Goal: Task Accomplishment & Management: Manage account settings

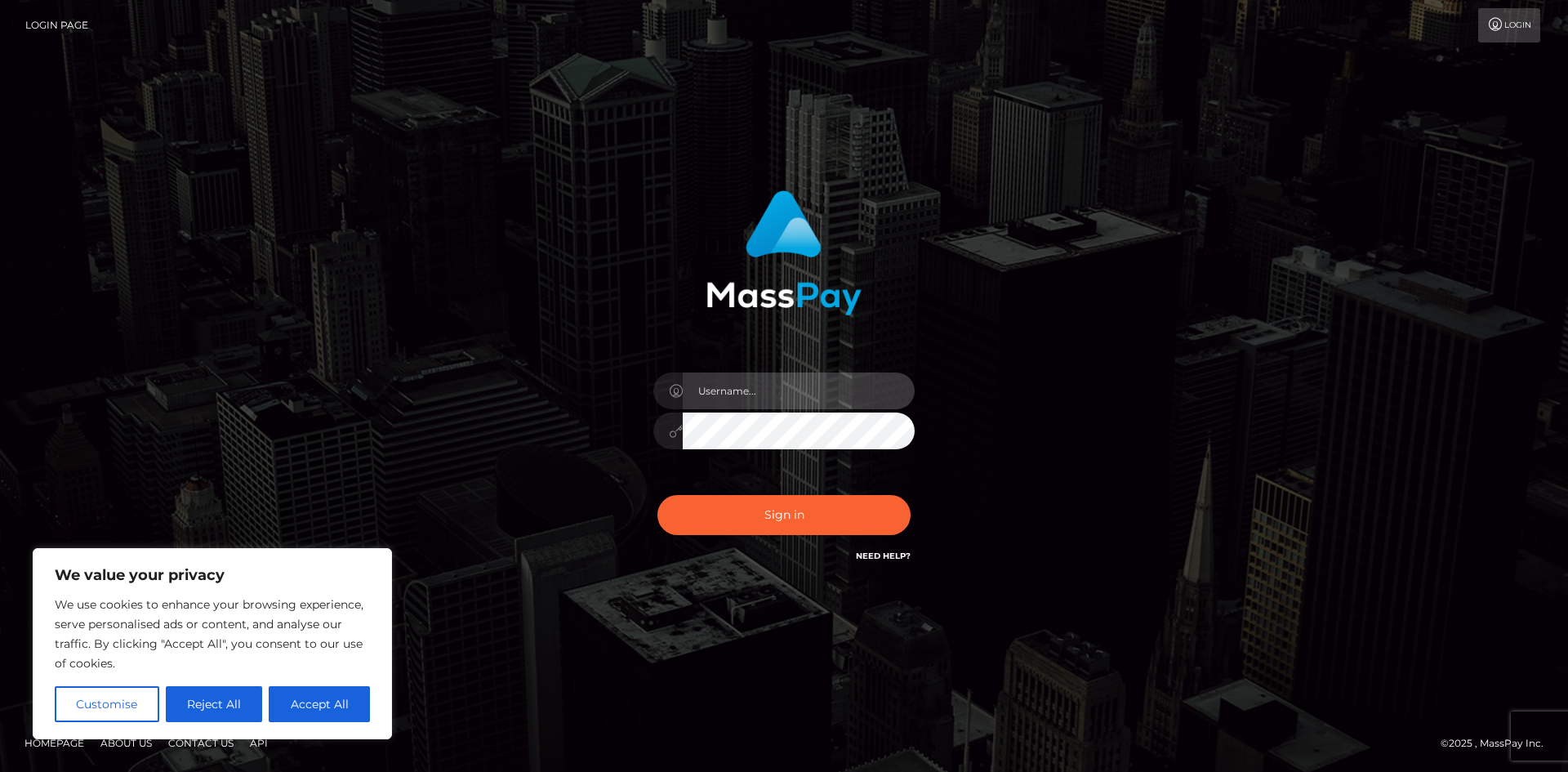
click at [779, 374] on input "text" at bounding box center [798, 390] width 232 height 37
type input "[EMAIL_ADDRESS][DOMAIN_NAME]"
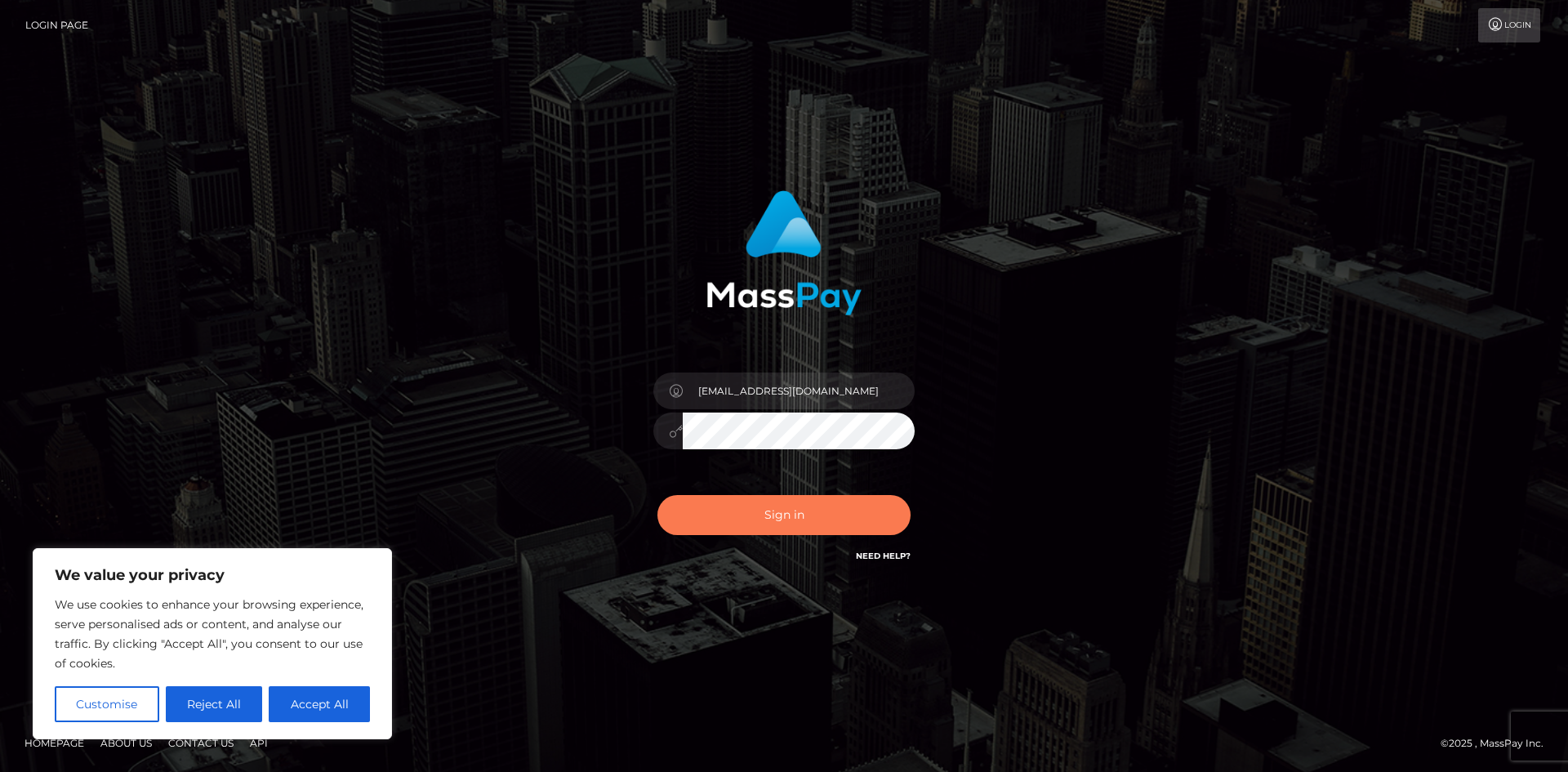
click at [787, 517] on button "Sign in" at bounding box center [784, 515] width 253 height 40
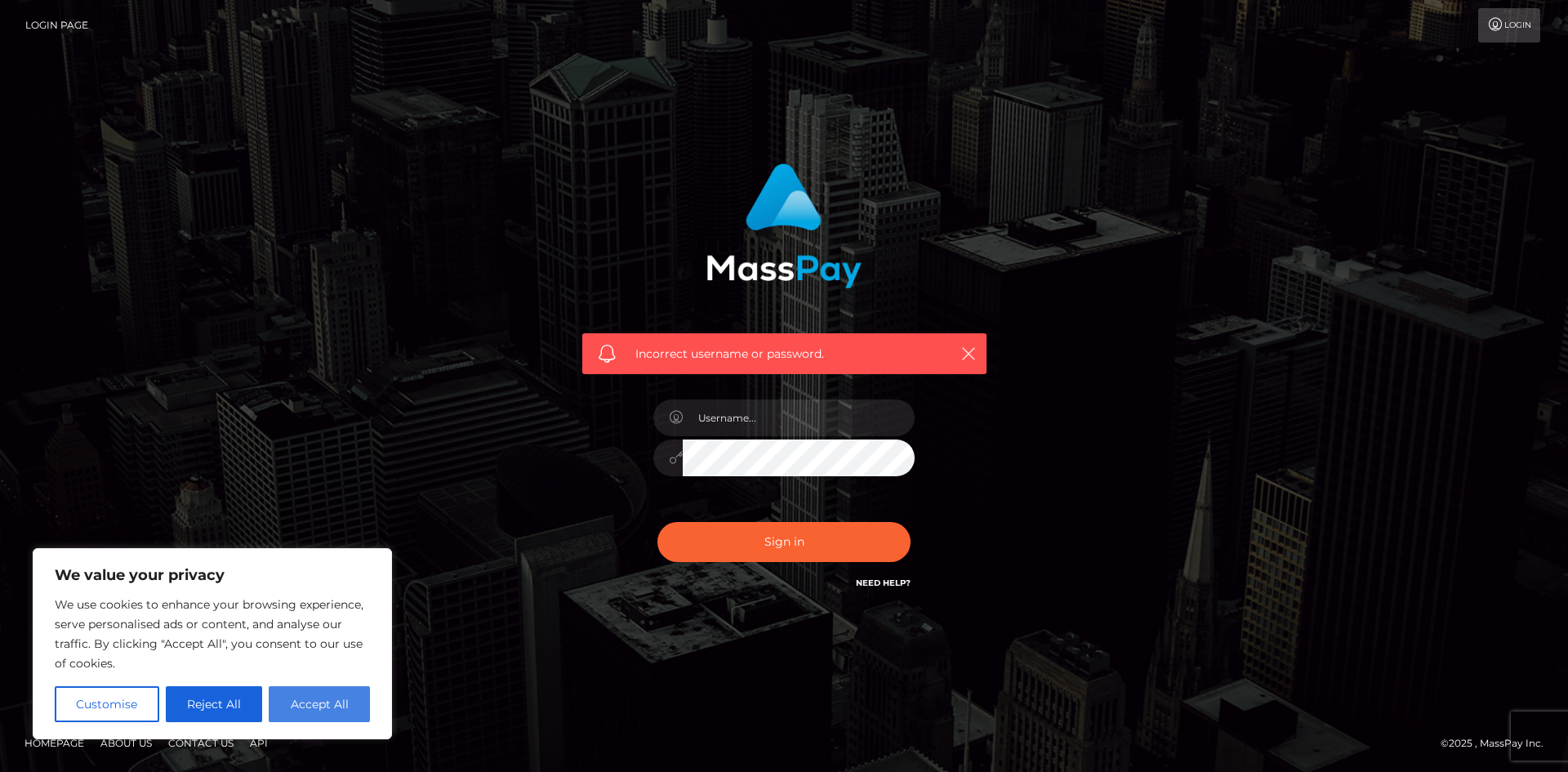
click at [302, 701] on button "Accept All" at bounding box center [320, 704] width 102 height 36
checkbox input "true"
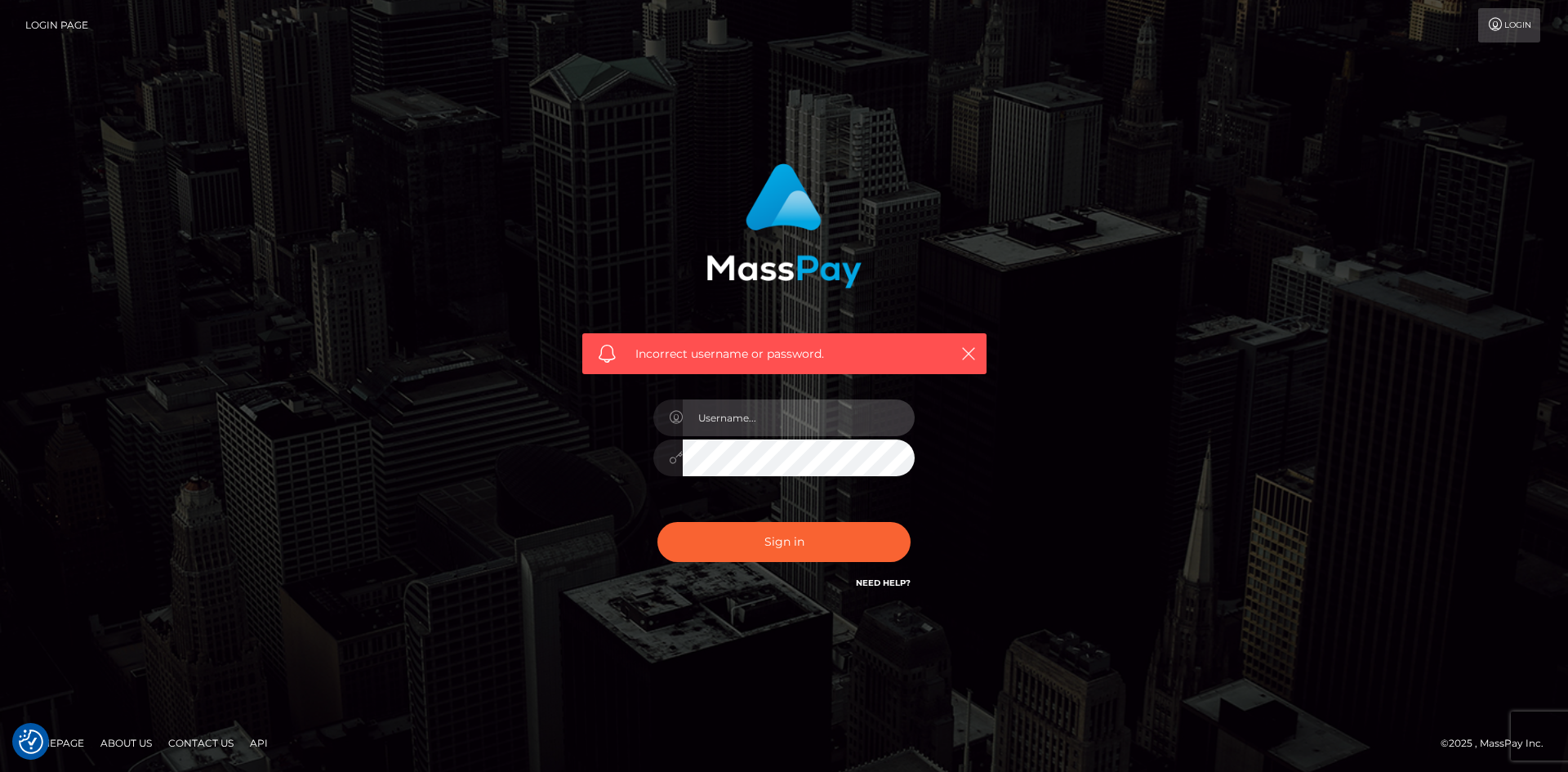
click at [761, 427] on input "text" at bounding box center [798, 417] width 232 height 37
type input "timbit1406@hotmail.com"
click at [766, 543] on button "Sign in" at bounding box center [784, 542] width 253 height 40
click at [65, 26] on link "Login Page" at bounding box center [57, 25] width 63 height 34
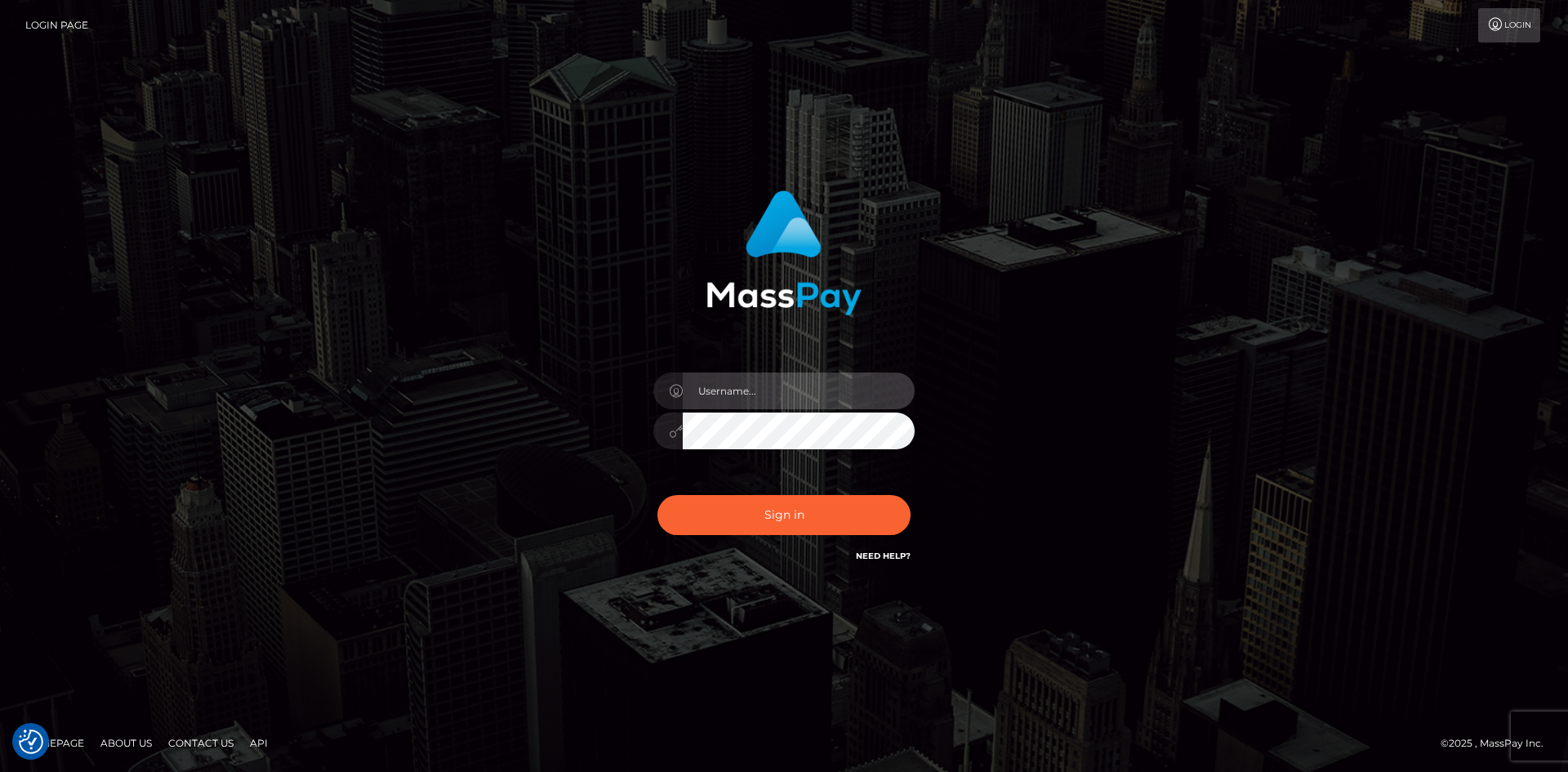
click at [840, 399] on input "text" at bounding box center [798, 390] width 232 height 37
type input "[EMAIL_ADDRESS][DOMAIN_NAME]"
click at [523, 431] on div "timbit1406@hotmail.com Sign in" at bounding box center [784, 385] width 931 height 416
click at [657, 495] on button "Sign in" at bounding box center [784, 515] width 253 height 40
click at [894, 548] on h6 "Need Help?" at bounding box center [883, 555] width 55 height 14
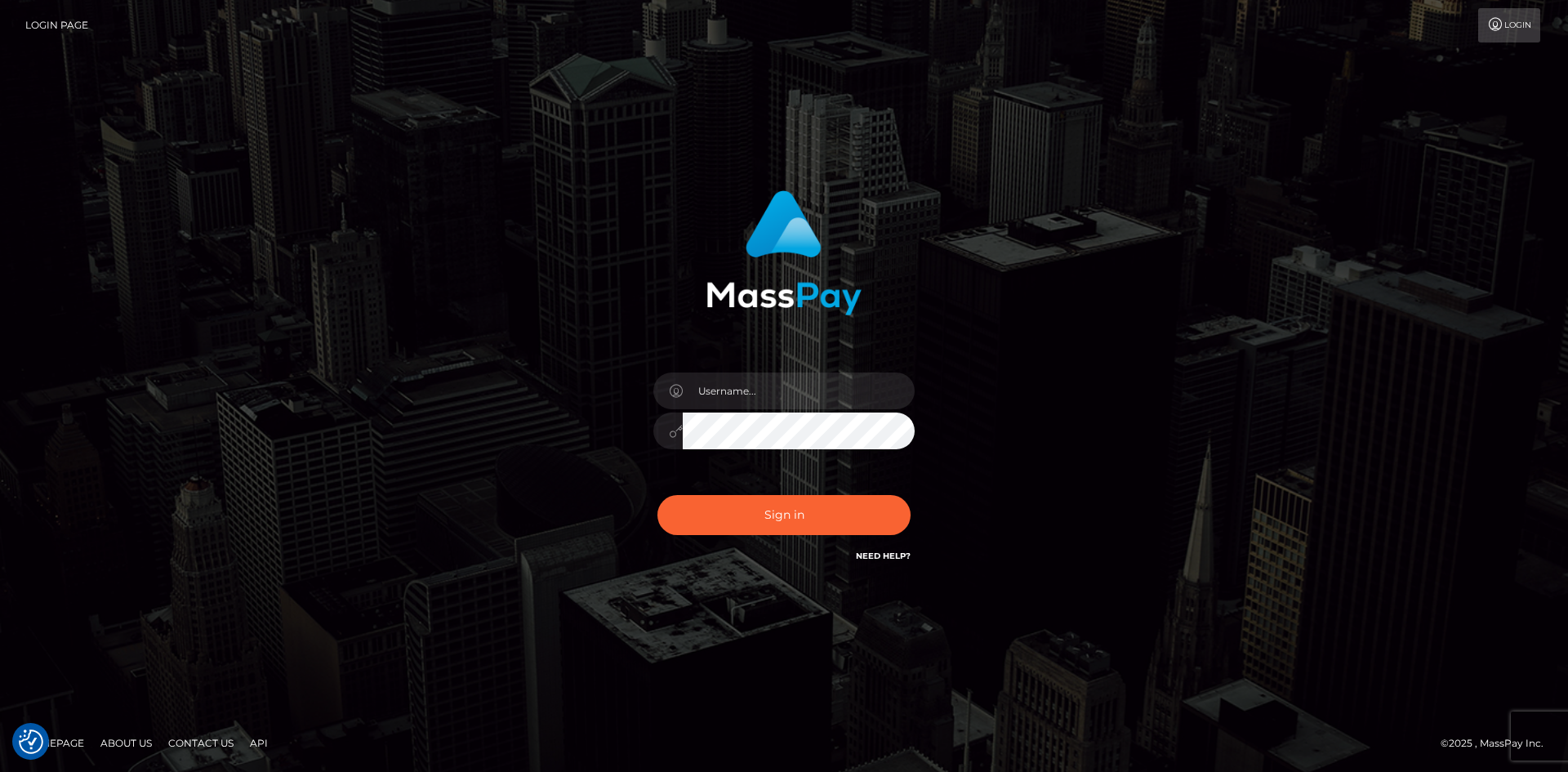
click at [884, 552] on link "Need Help?" at bounding box center [883, 556] width 55 height 11
click at [750, 369] on div at bounding box center [784, 422] width 286 height 125
click at [742, 388] on input "text" at bounding box center [798, 390] width 232 height 37
type input "[EMAIL_ADDRESS][DOMAIN_NAME]"
click at [884, 556] on link "Need Help?" at bounding box center [883, 556] width 55 height 11
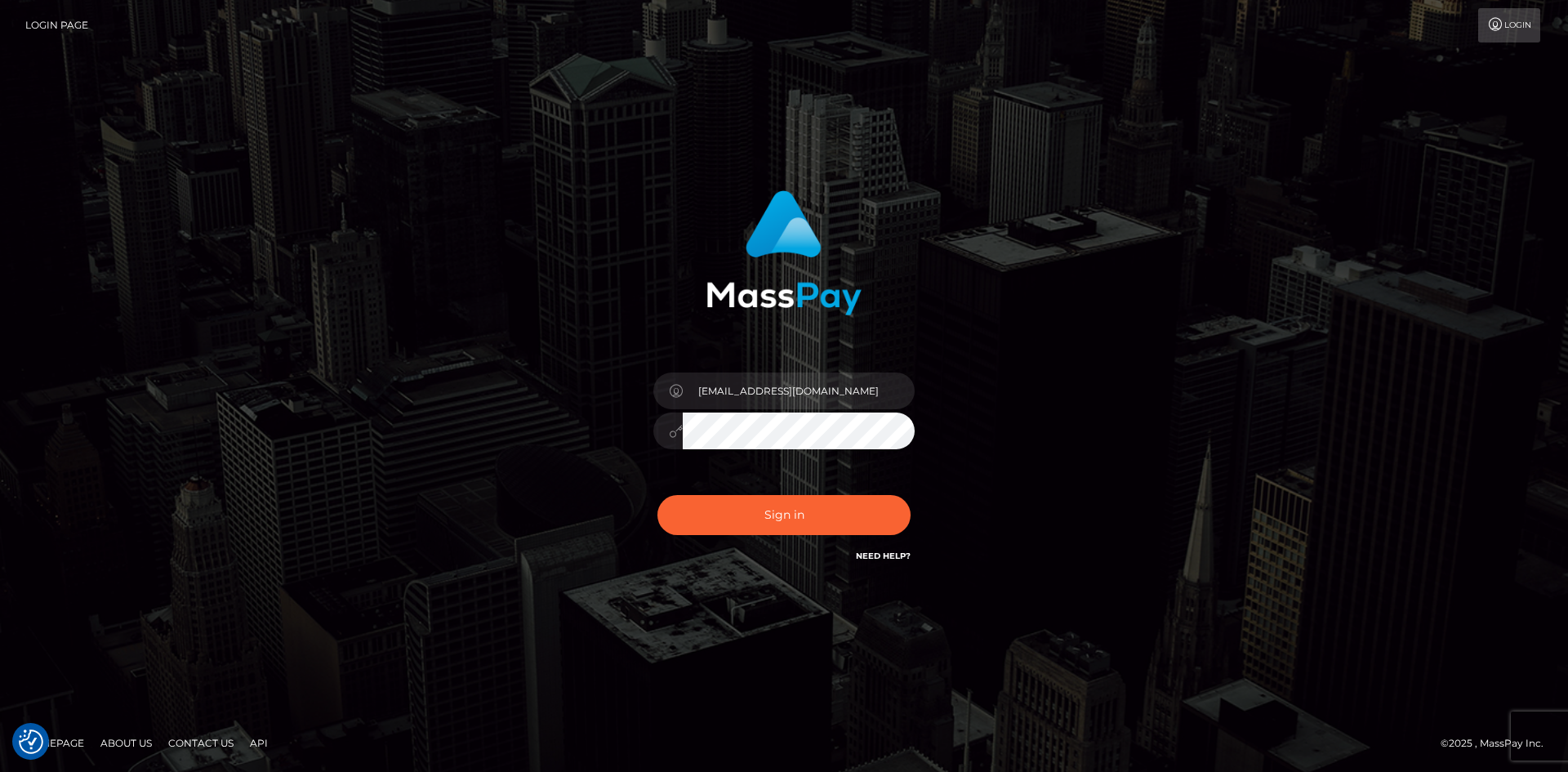
click at [610, 425] on div "[EMAIL_ADDRESS][DOMAIN_NAME] Sign in" at bounding box center [784, 377] width 429 height 399
